Goal: Information Seeking & Learning: Learn about a topic

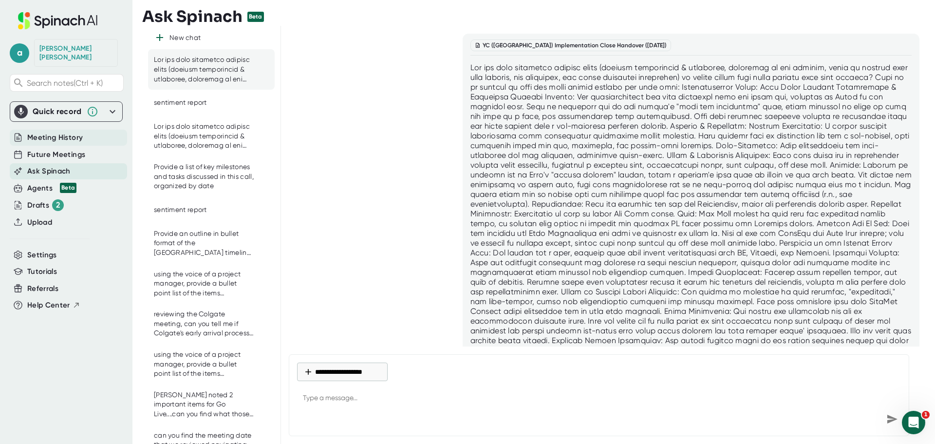
click at [75, 132] on span "Meeting History" at bounding box center [55, 137] width 56 height 11
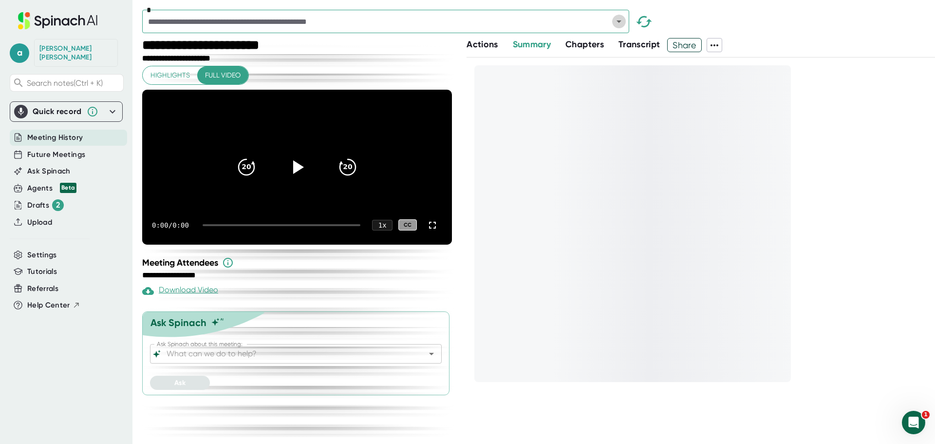
click at [625, 21] on button "Open" at bounding box center [619, 22] width 14 height 14
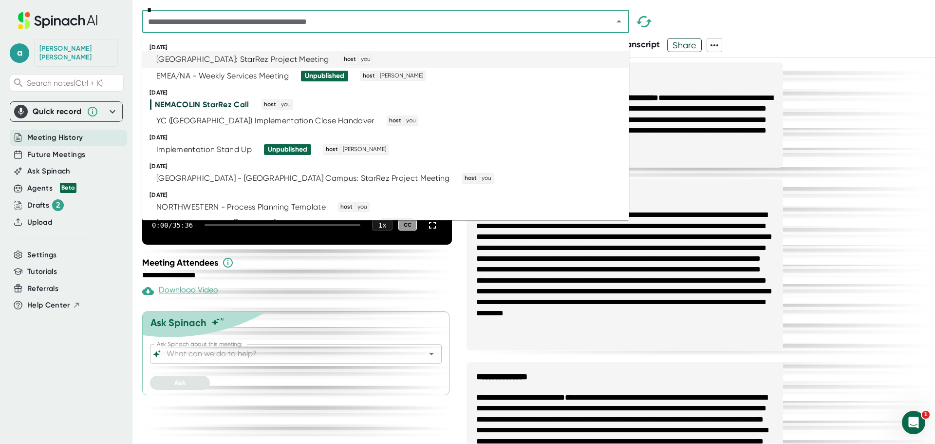
click at [199, 64] on li "[GEOGRAPHIC_DATA]: StarRez Project Meeting host you" at bounding box center [385, 59] width 487 height 17
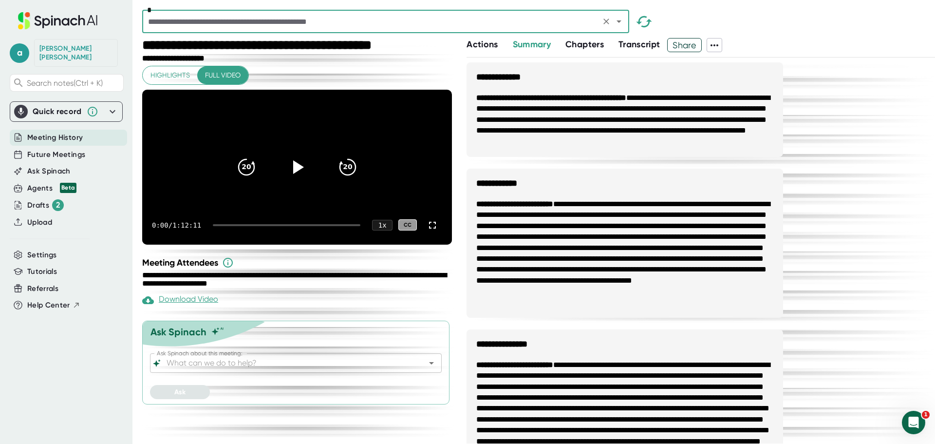
click at [432, 370] on button "Open" at bounding box center [432, 363] width 14 height 14
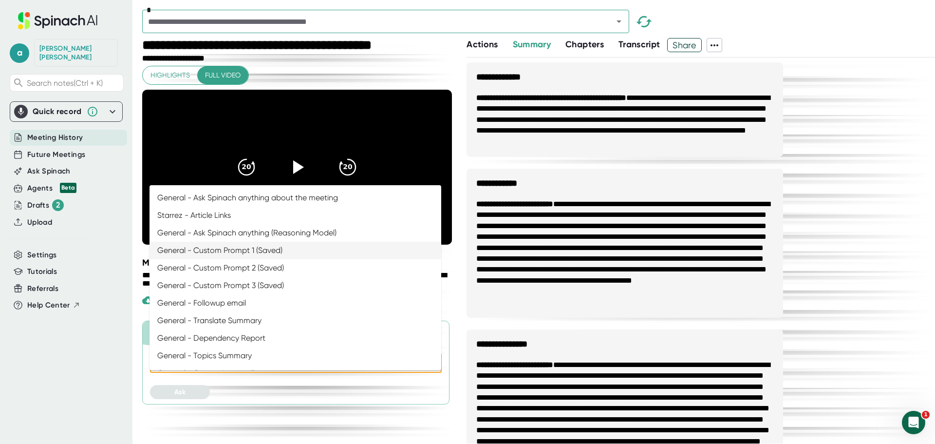
click at [270, 255] on li "General - Custom Prompt 1 (Saved)" at bounding box center [296, 251] width 292 height 18
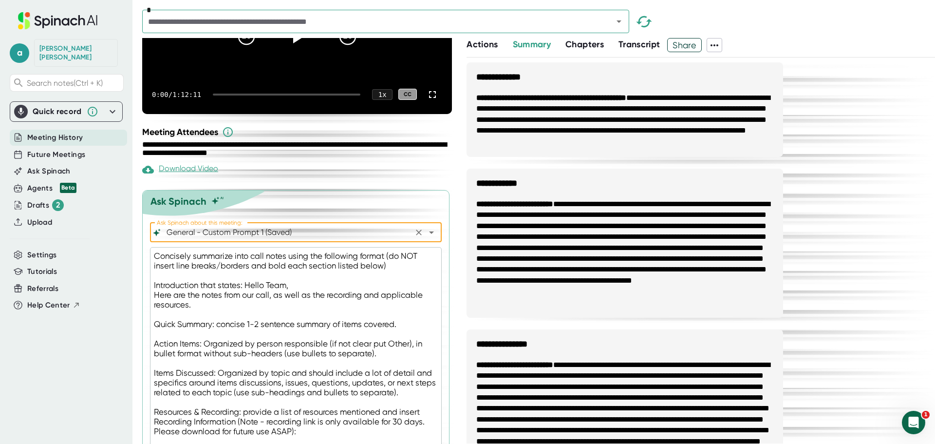
scroll to position [146, 0]
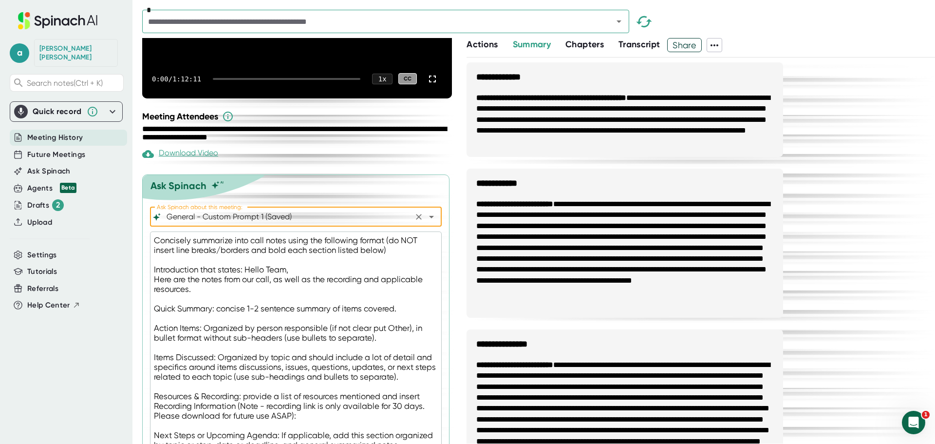
click at [427, 223] on icon "Open" at bounding box center [432, 217] width 12 height 12
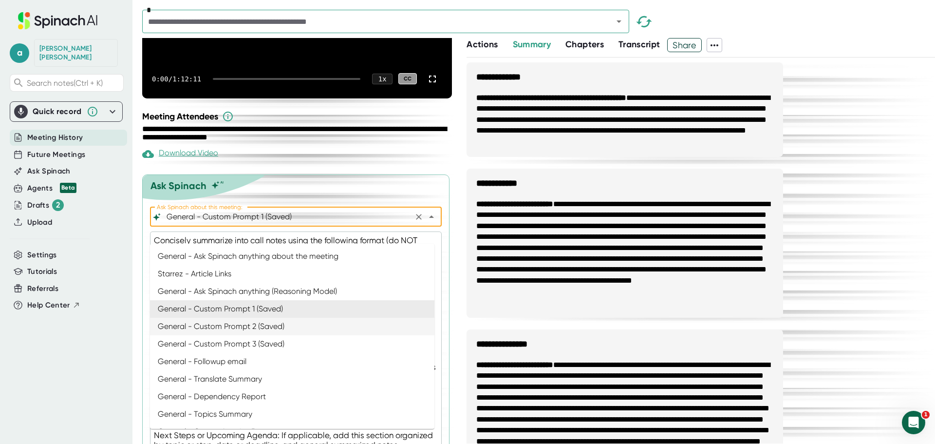
click at [289, 327] on li "General - Custom Prompt 2 (Saved)" at bounding box center [292, 327] width 285 height 18
type input "General - Custom Prompt 2 (Saved)"
type textarea "x"
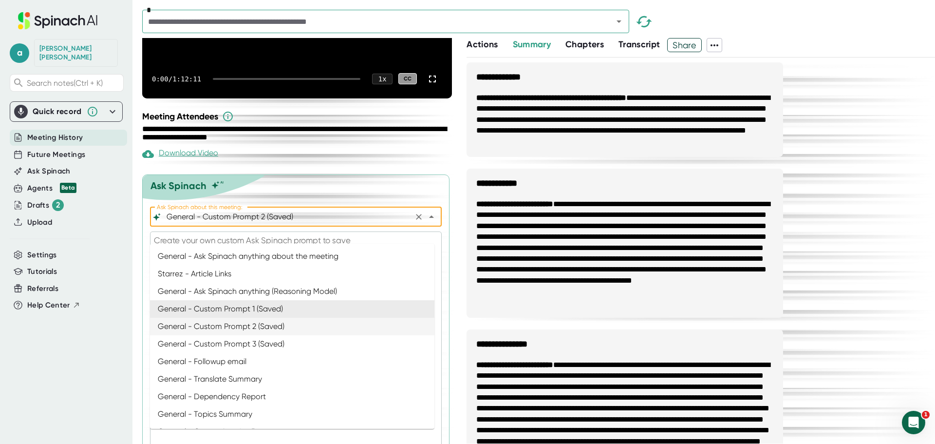
scroll to position [8, 0]
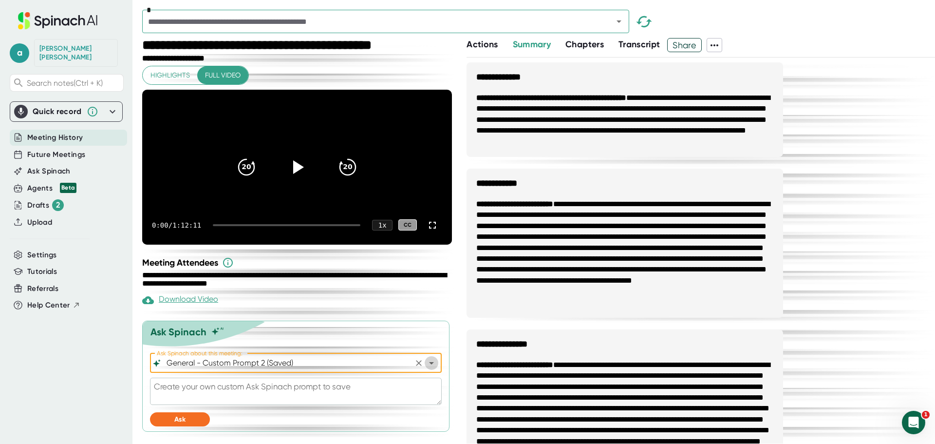
click at [426, 365] on icon "Open" at bounding box center [432, 363] width 12 height 12
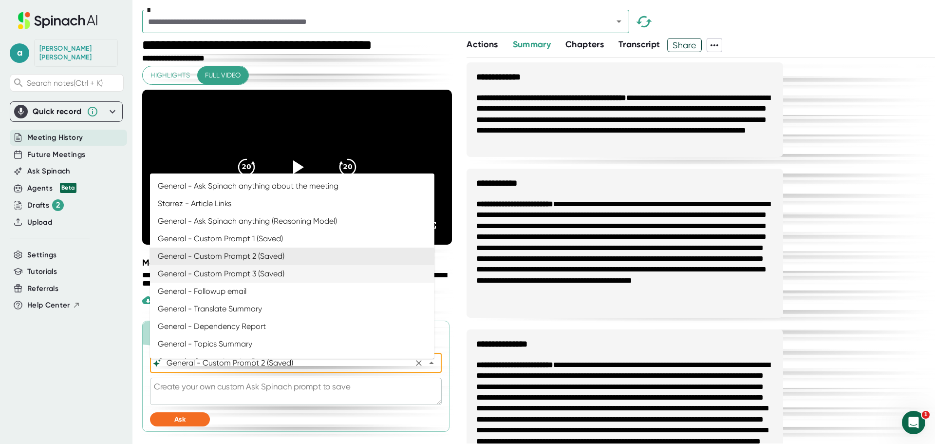
click at [293, 267] on li "General - Custom Prompt 3 (Saved)" at bounding box center [292, 274] width 285 height 18
type input "General - Custom Prompt 3 (Saved)"
type textarea "Summarize into call notes using the following format (do NOT insert line breaks…"
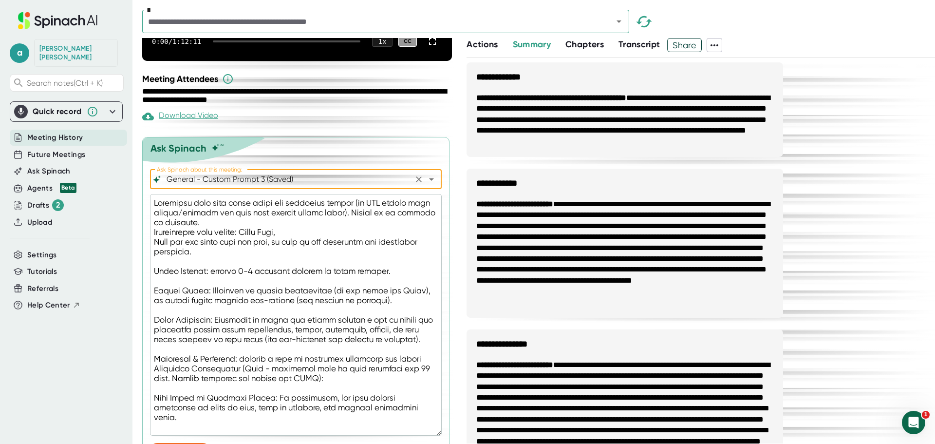
scroll to position [222, 0]
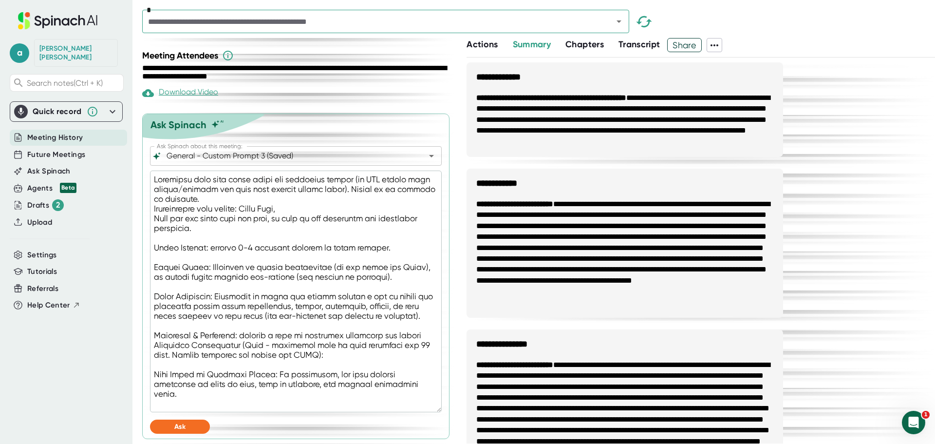
type textarea "x"
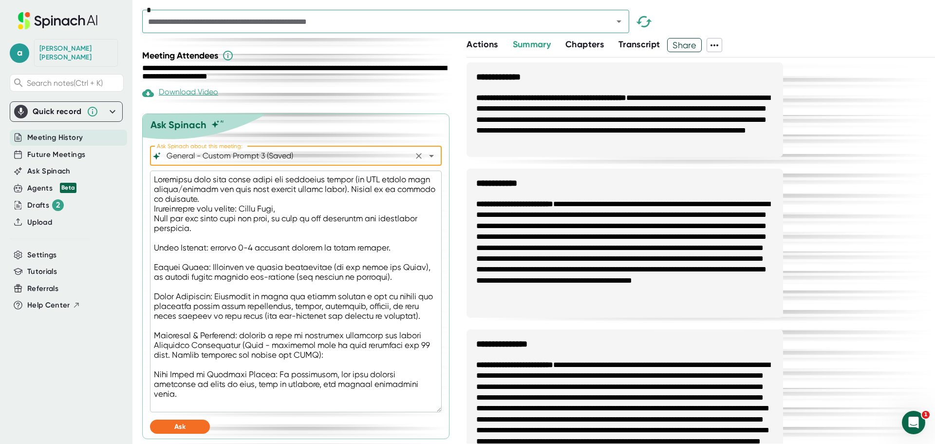
click at [428, 157] on icon "Open" at bounding box center [432, 156] width 12 height 12
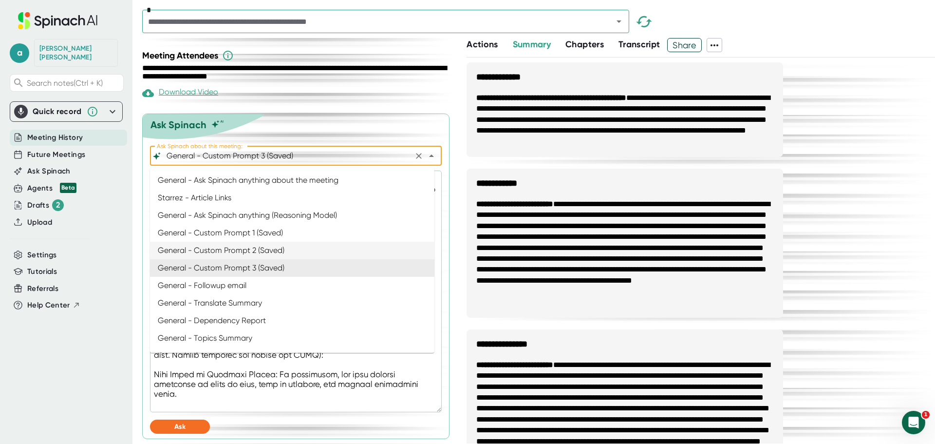
click at [289, 246] on li "General - Custom Prompt 2 (Saved)" at bounding box center [292, 251] width 285 height 18
type input "General - Custom Prompt 2 (Saved)"
type textarea "x"
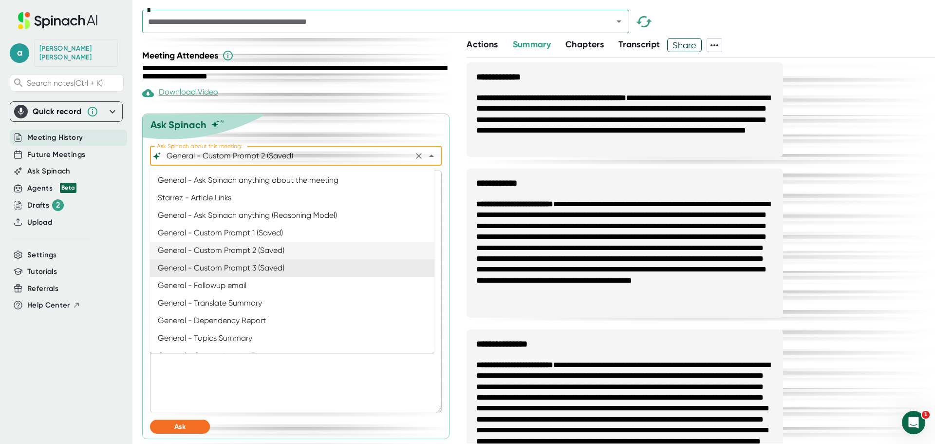
scroll to position [8, 0]
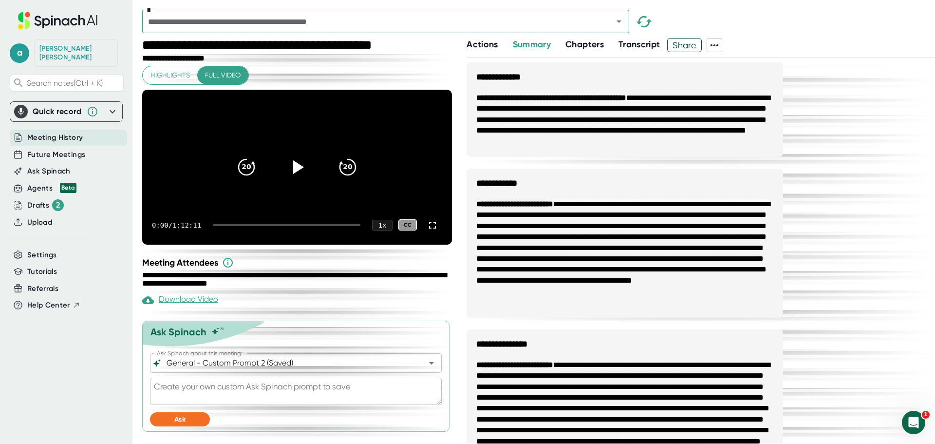
click at [250, 391] on textarea at bounding box center [296, 391] width 292 height 27
paste textarea "Concisely summarize into call notes using the following format (do not include …"
type textarea "Concisely summarize into call notes using the following format (do not include …"
type textarea "x"
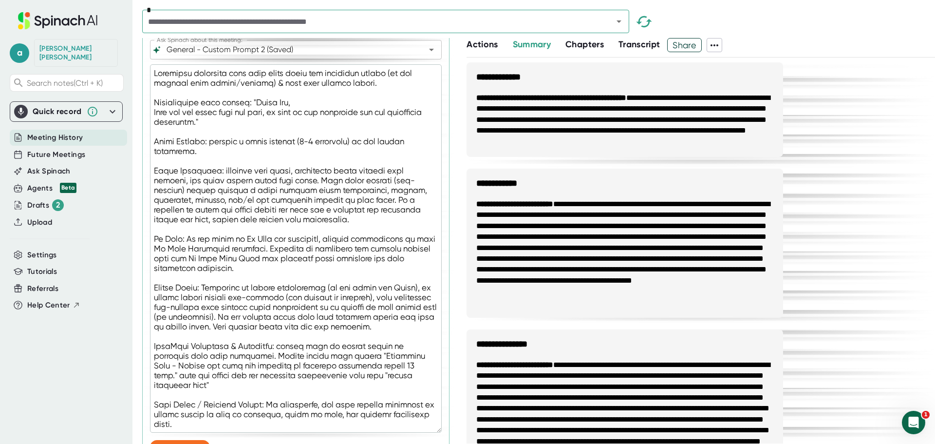
scroll to position [349, 0]
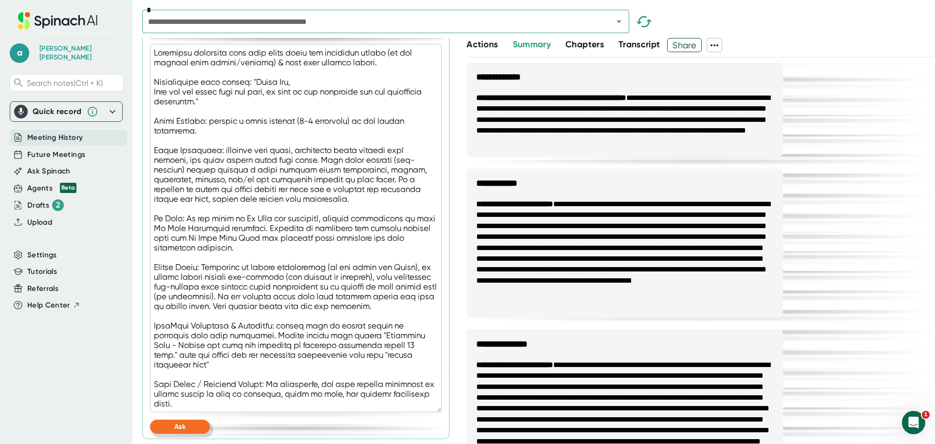
type textarea "Concisely summarize into call notes using the following format (do not include …"
click at [175, 427] on span "Ask" at bounding box center [179, 426] width 11 height 8
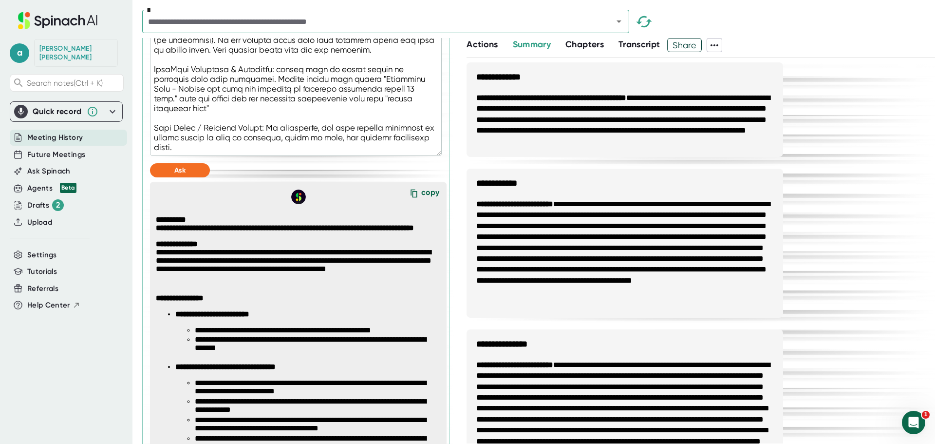
scroll to position [690, 0]
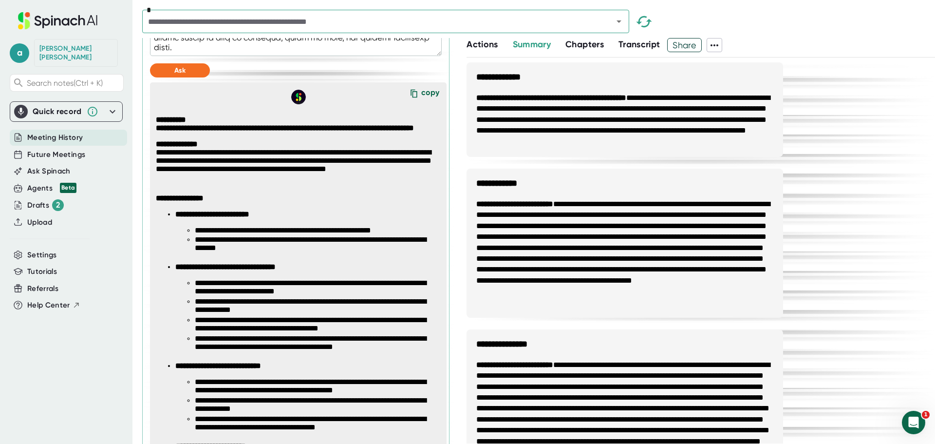
click at [414, 101] on icon at bounding box center [414, 93] width 15 height 15
type textarea "x"
